Goal: Information Seeking & Learning: Learn about a topic

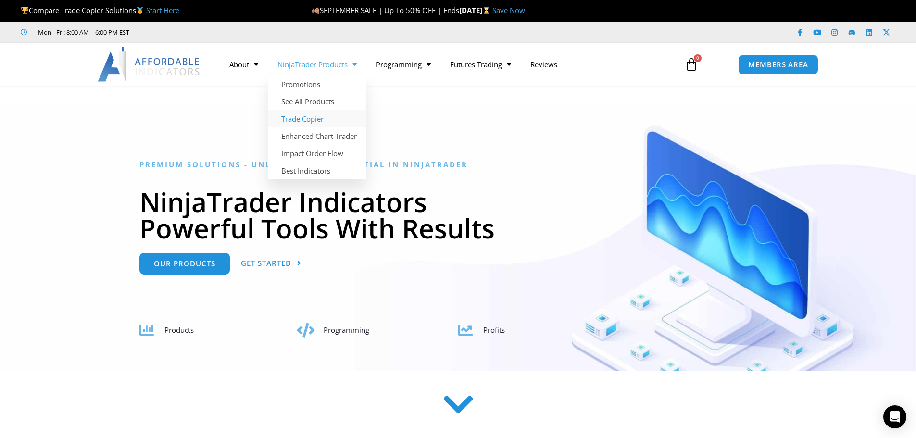
click at [312, 117] on link "Trade Copier" at bounding box center [317, 118] width 99 height 17
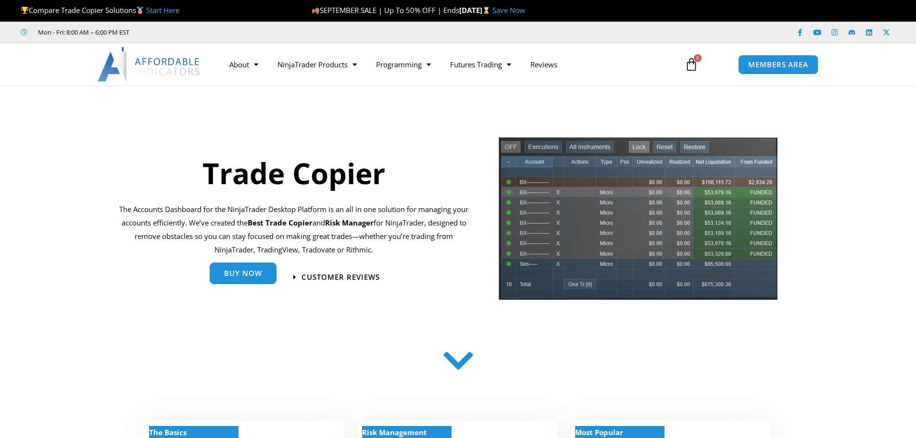
click at [261, 280] on link "Buy Now" at bounding box center [243, 274] width 67 height 22
click at [235, 272] on span "Buy Now" at bounding box center [243, 273] width 38 height 7
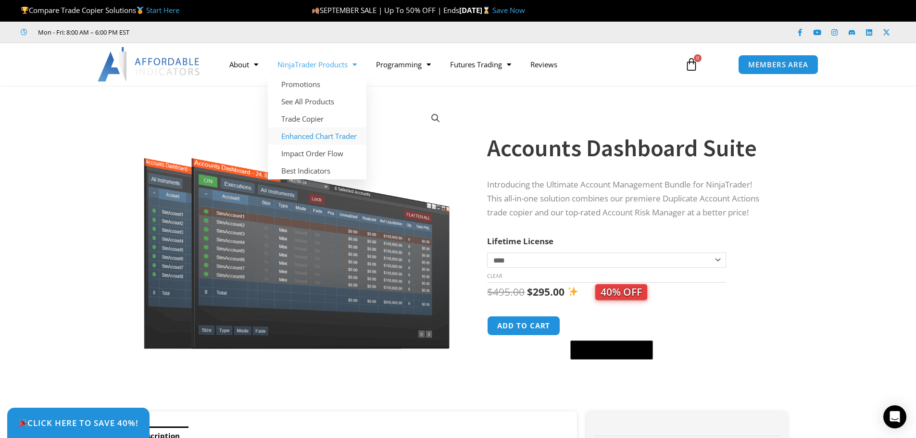
click at [310, 134] on link "Enhanced Chart Trader" at bounding box center [317, 135] width 99 height 17
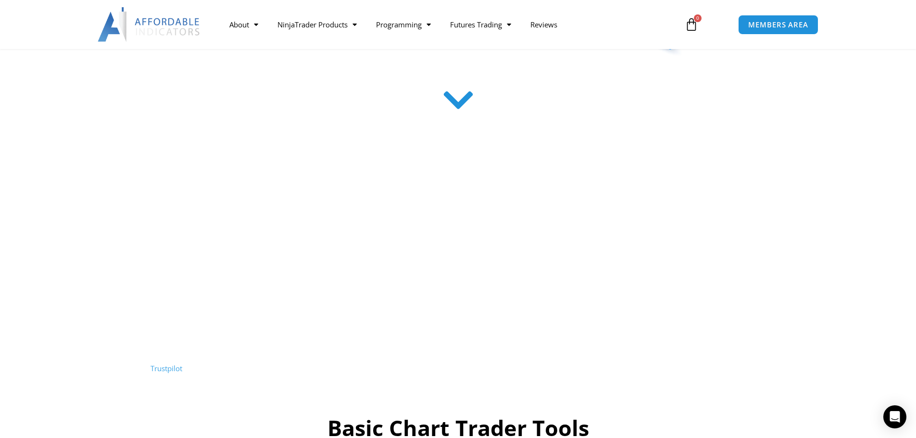
scroll to position [337, 0]
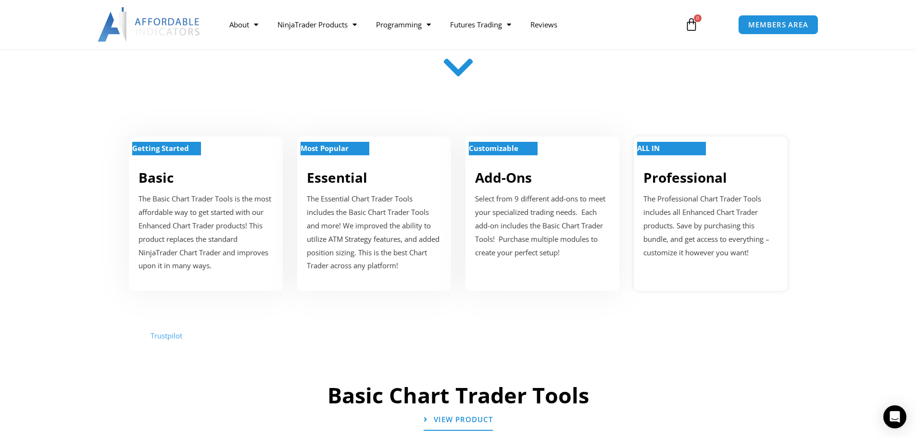
drag, startPoint x: 669, startPoint y: 248, endPoint x: 637, endPoint y: 257, distance: 32.9
click at [669, 249] on p "The Professional Chart Trader Tools includes all Enhanced Chart Trader products…" at bounding box center [711, 225] width 135 height 67
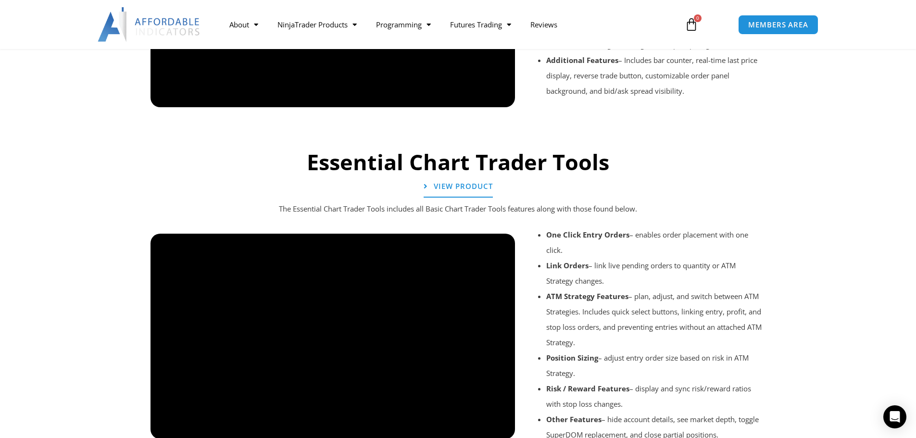
scroll to position [1058, 0]
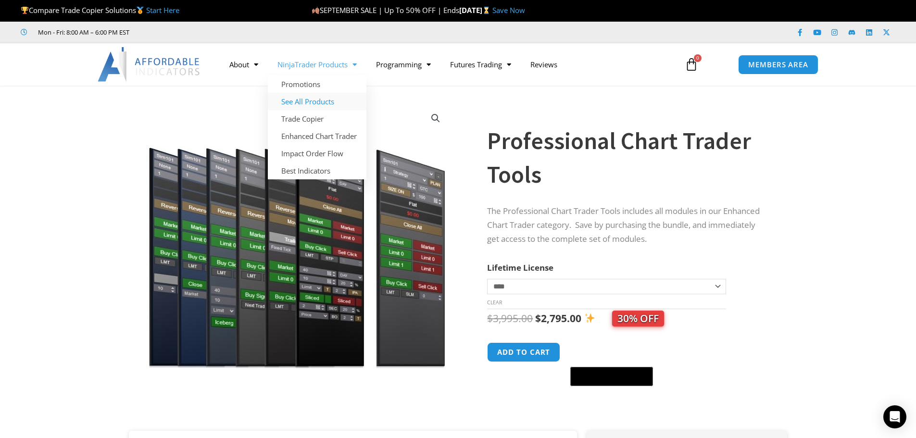
click at [309, 101] on link "See All Products" at bounding box center [317, 101] width 99 height 17
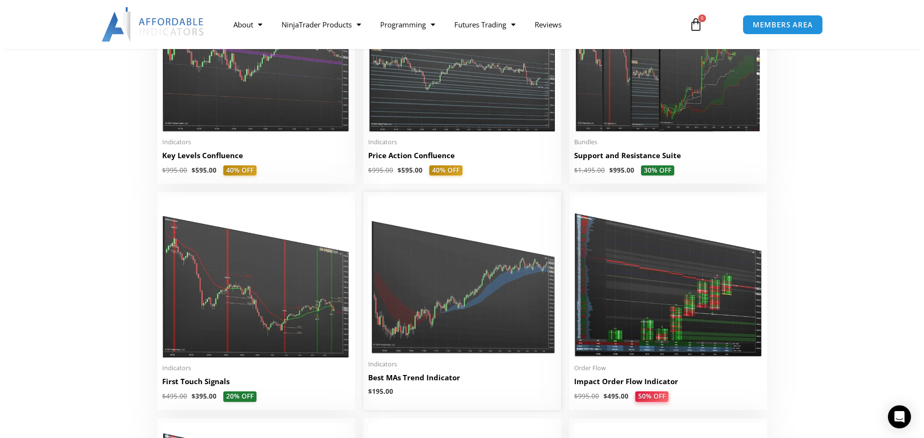
scroll to position [1395, 0]
